Goal: Information Seeking & Learning: Learn about a topic

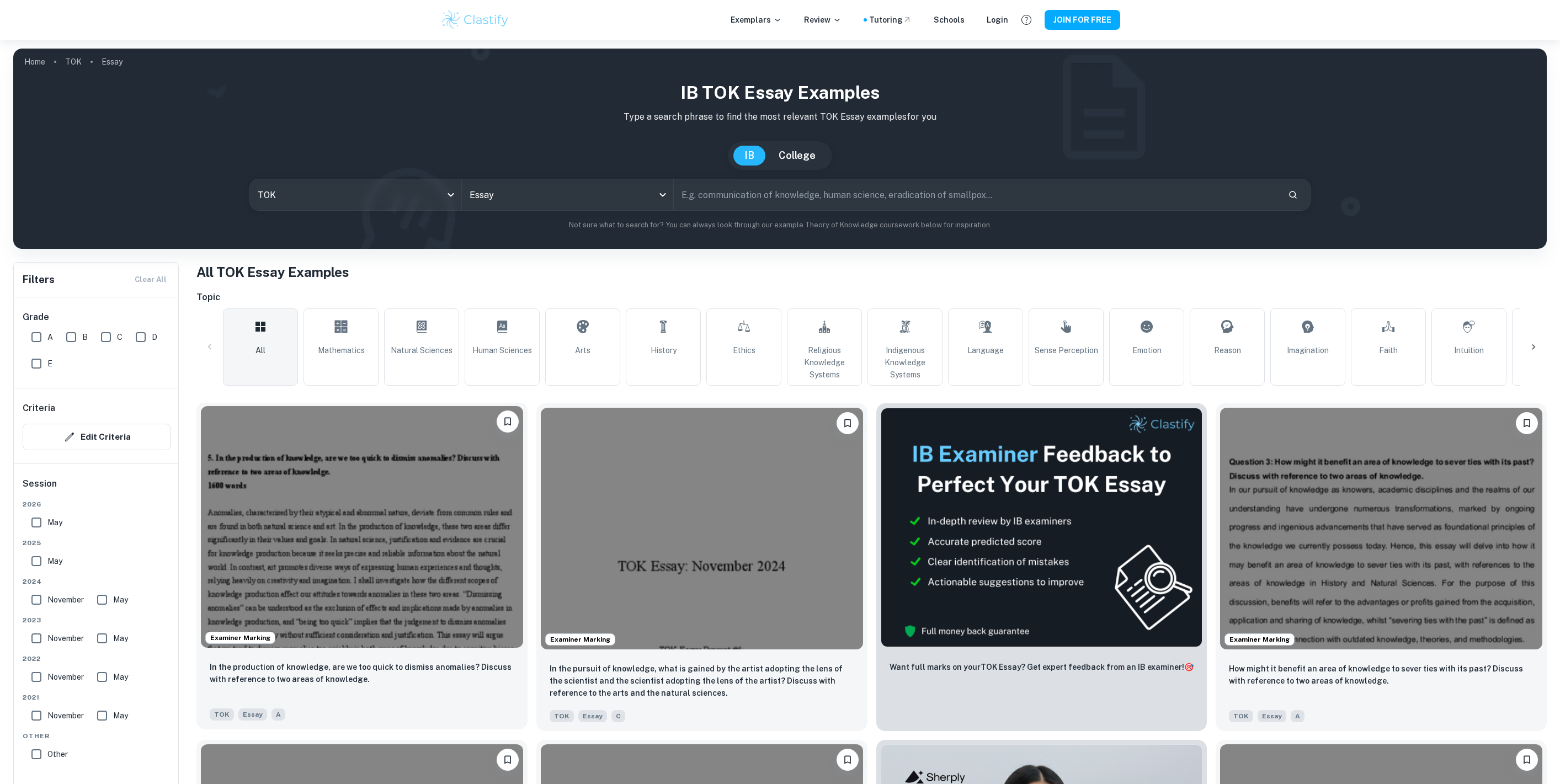
scroll to position [122, 0]
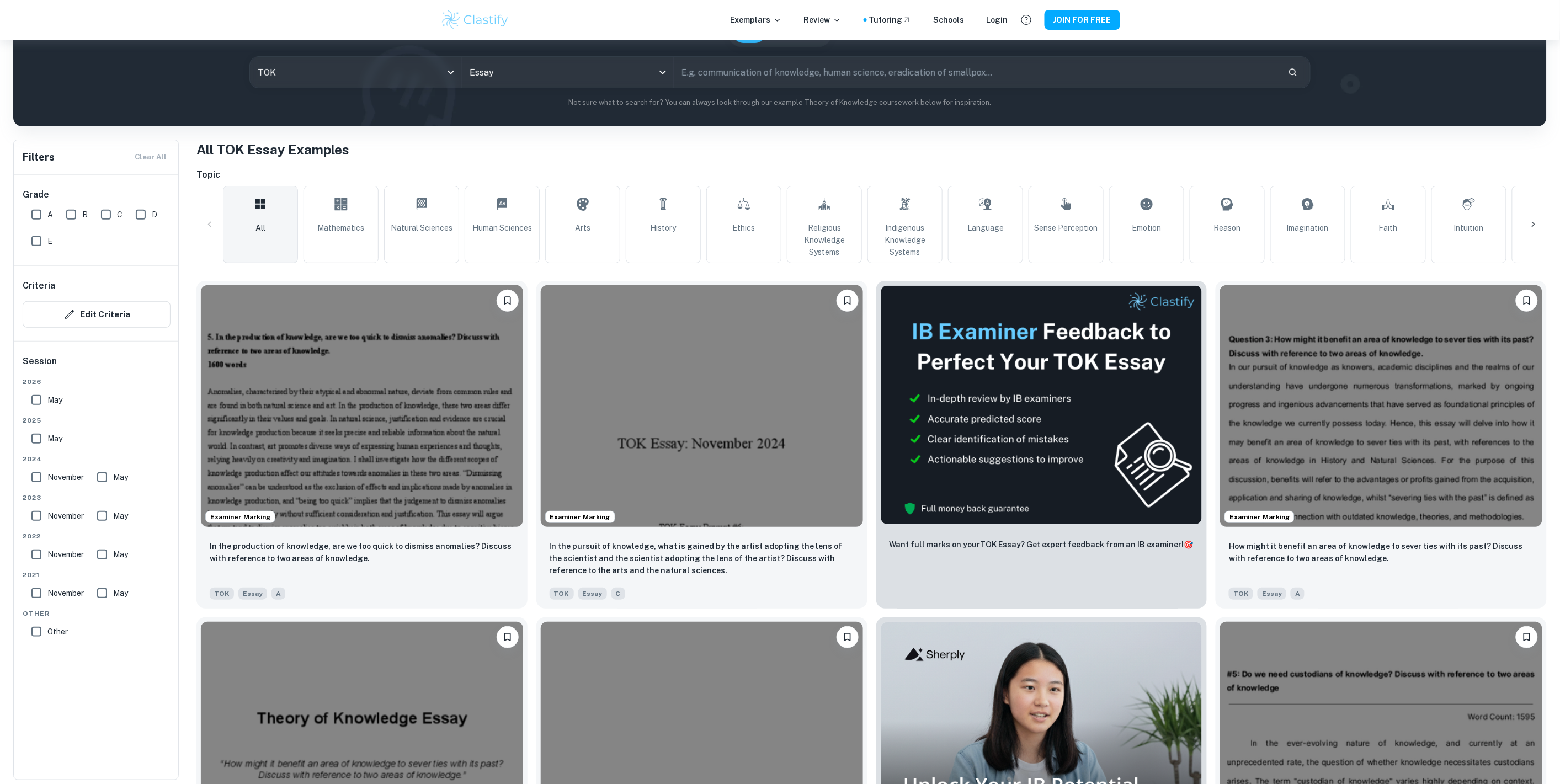
click at [41, 216] on input "A" at bounding box center [36, 215] width 22 height 22
checkbox input "true"
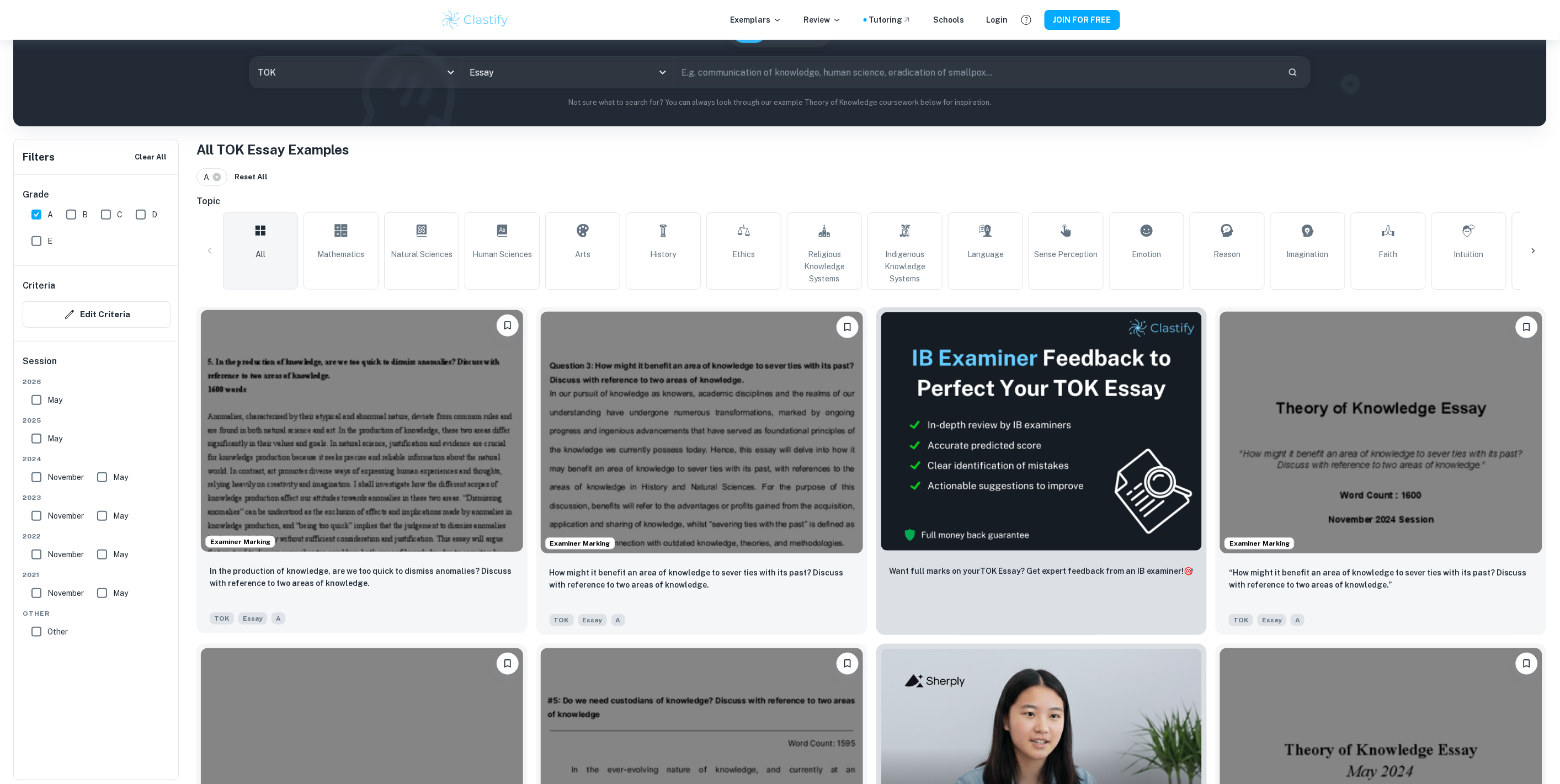
click at [417, 416] on img at bounding box center [362, 431] width 322 height 242
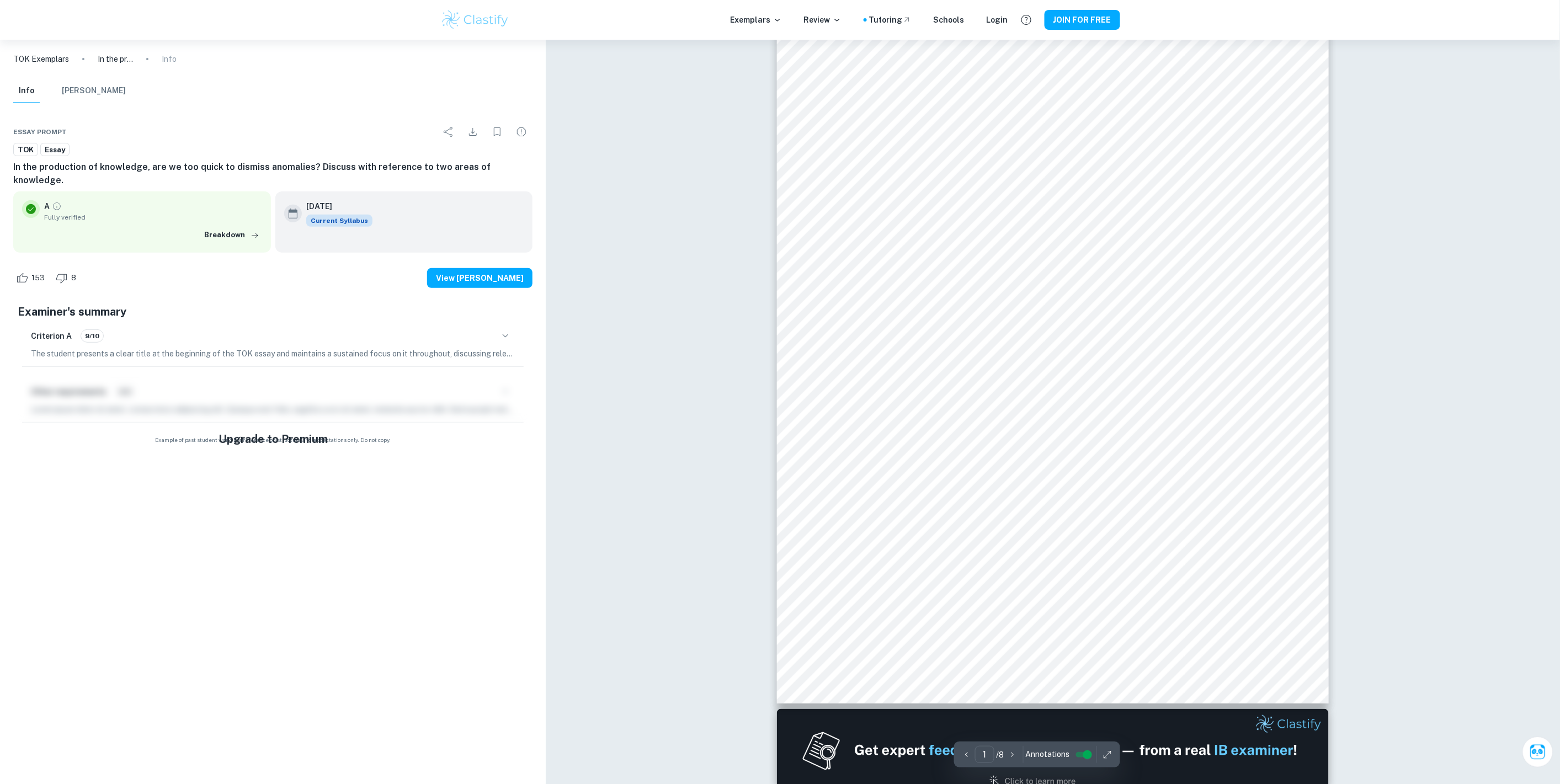
scroll to position [122, 0]
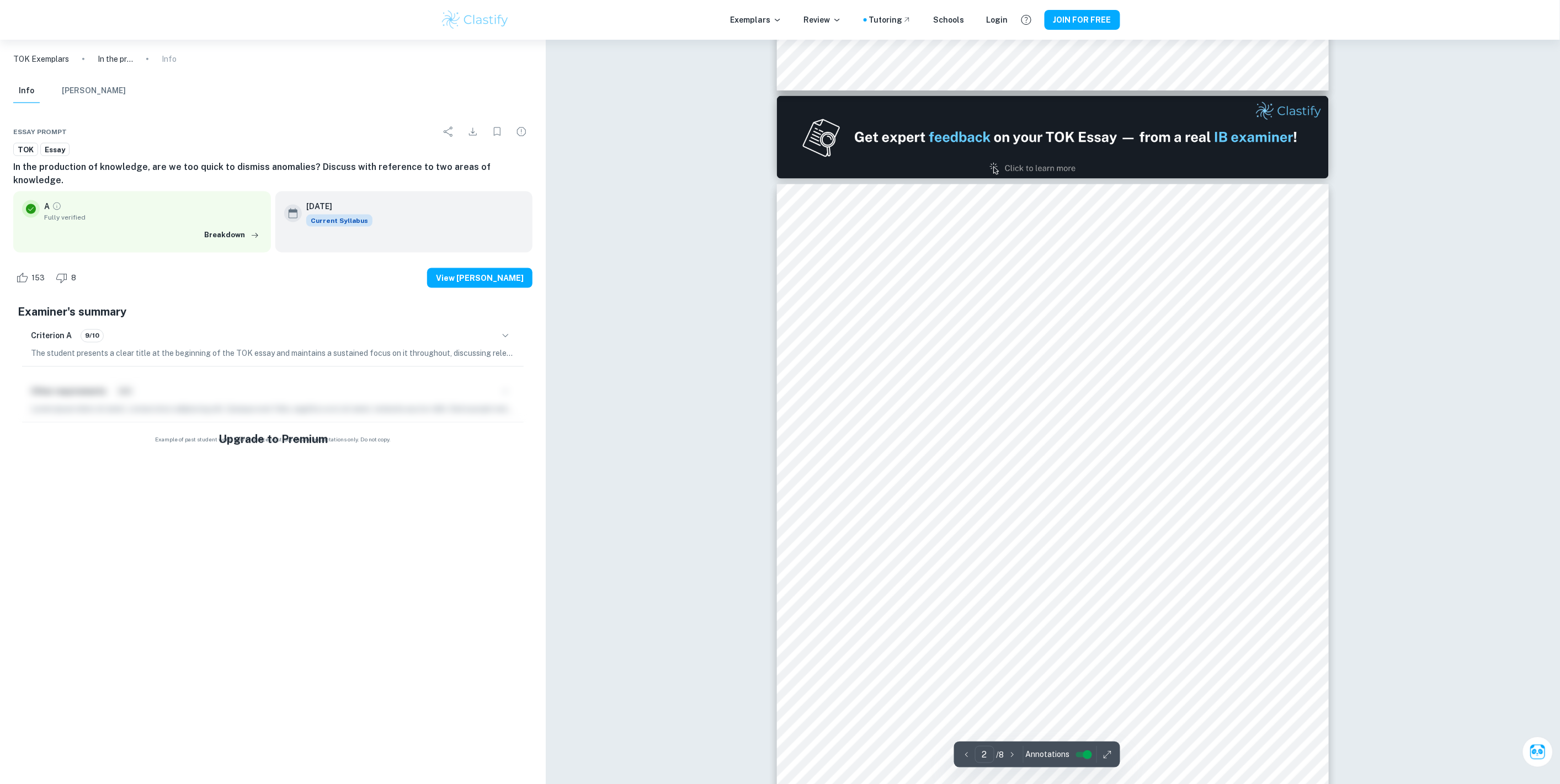
type input "1"
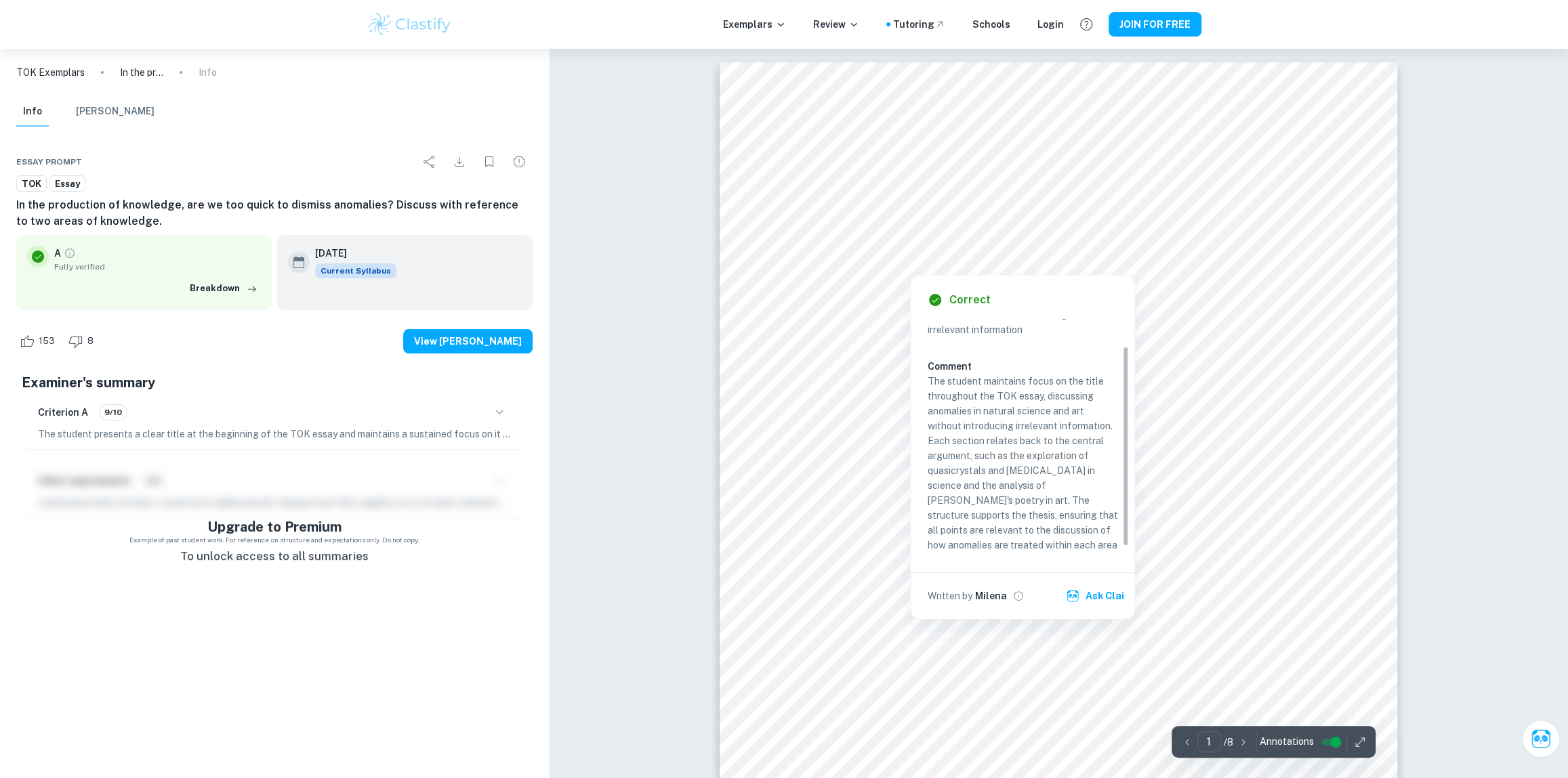
scroll to position [0, 0]
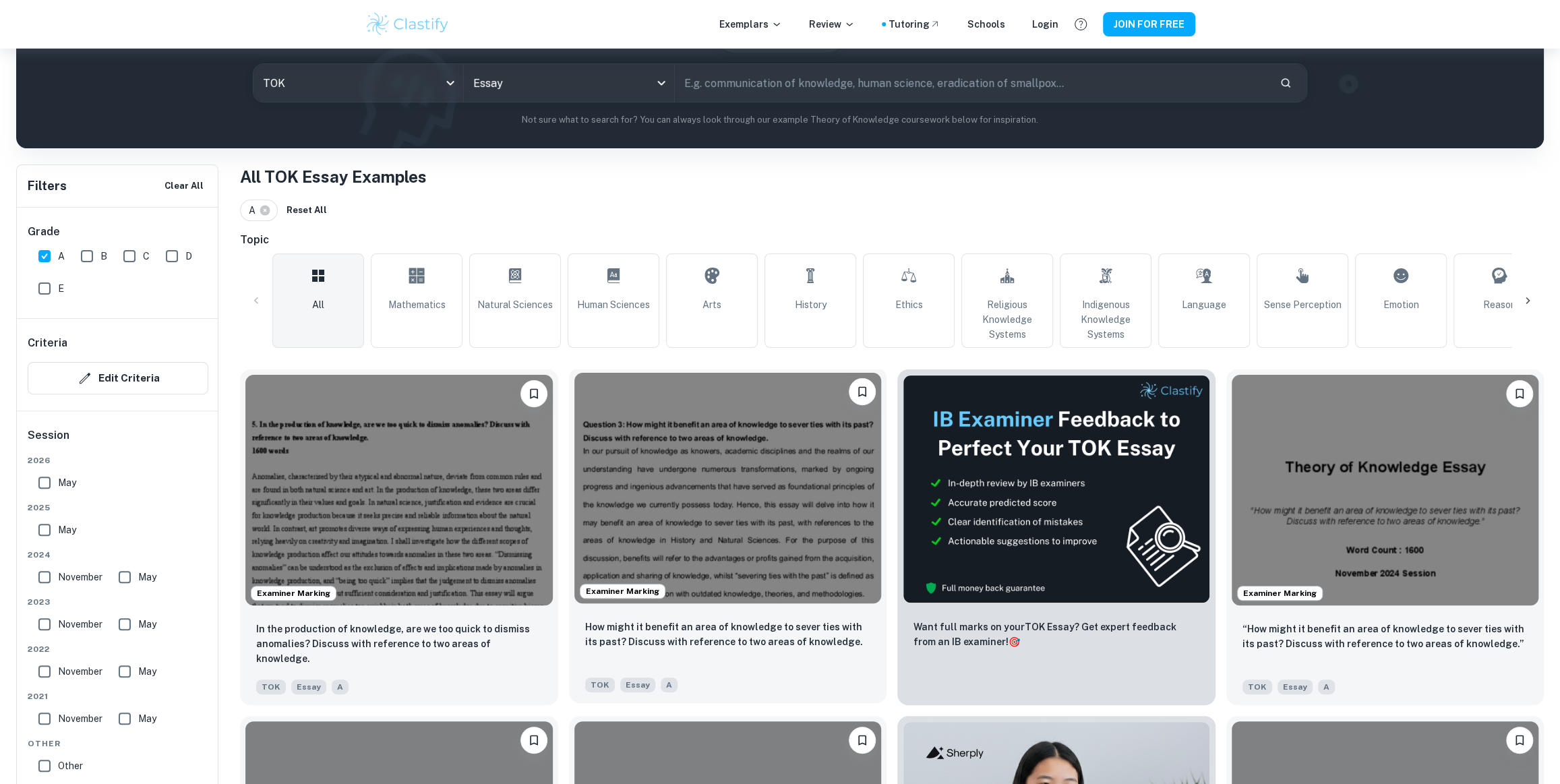
scroll to position [184, 0]
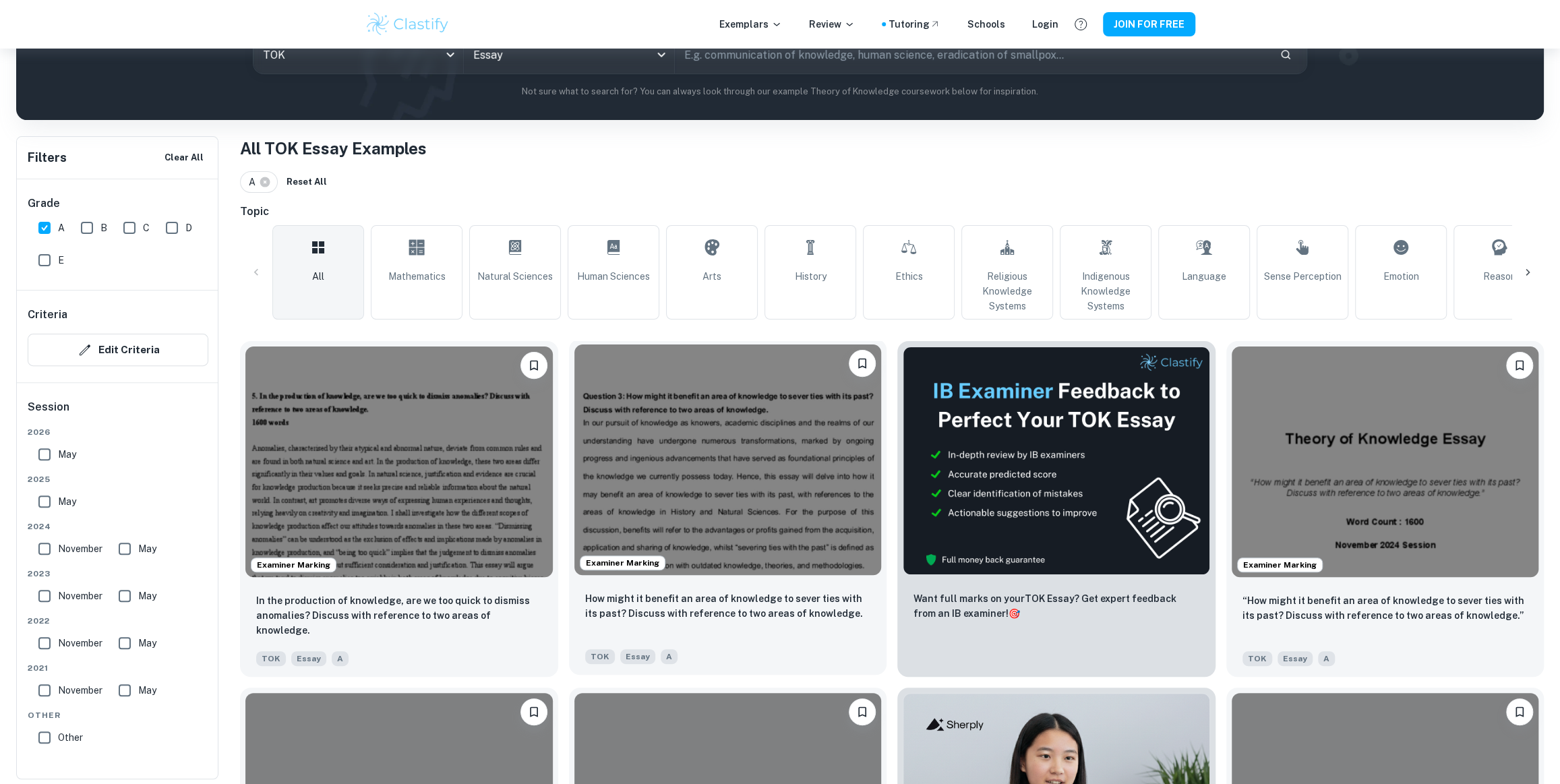
click at [664, 442] on img at bounding box center [728, 459] width 308 height 231
